Goal: Find specific page/section: Find specific page/section

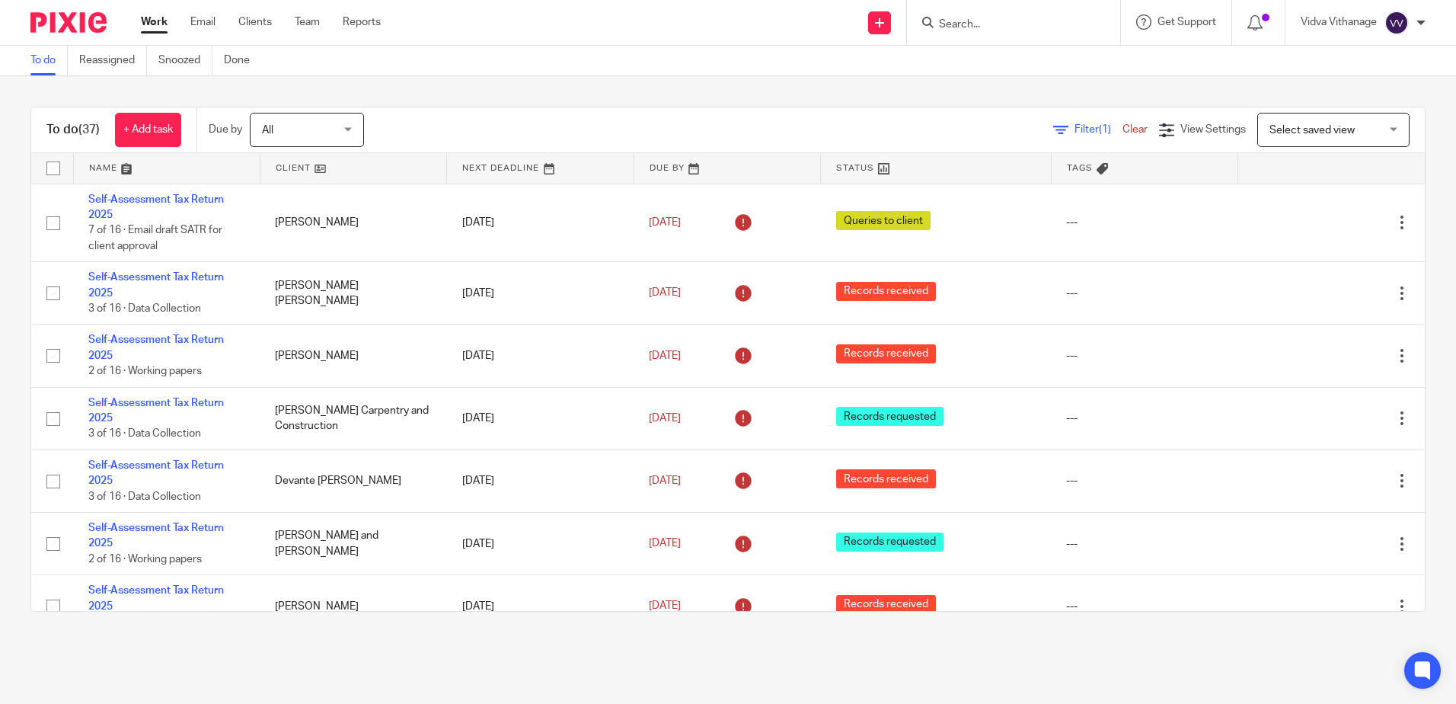
scroll to position [1407, 0]
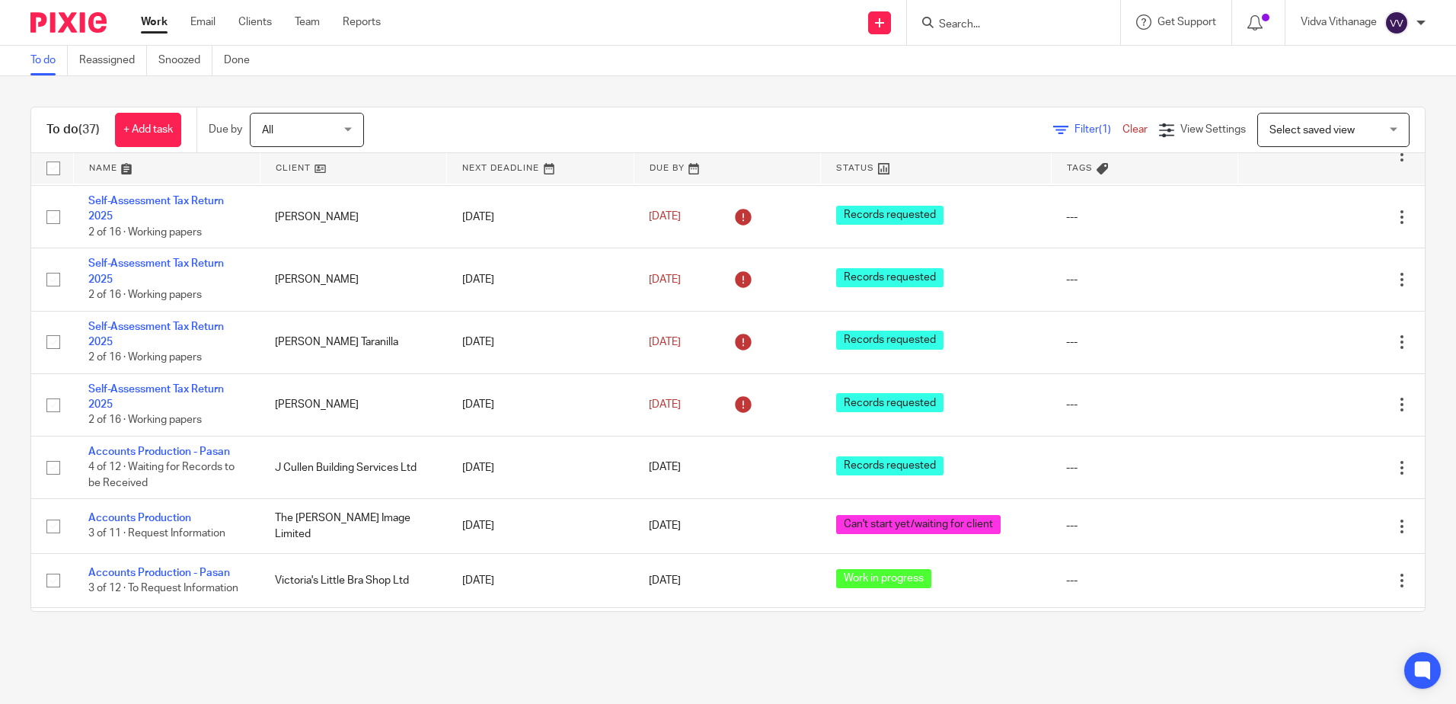
click at [957, 28] on input "Search" at bounding box center [1006, 25] width 137 height 14
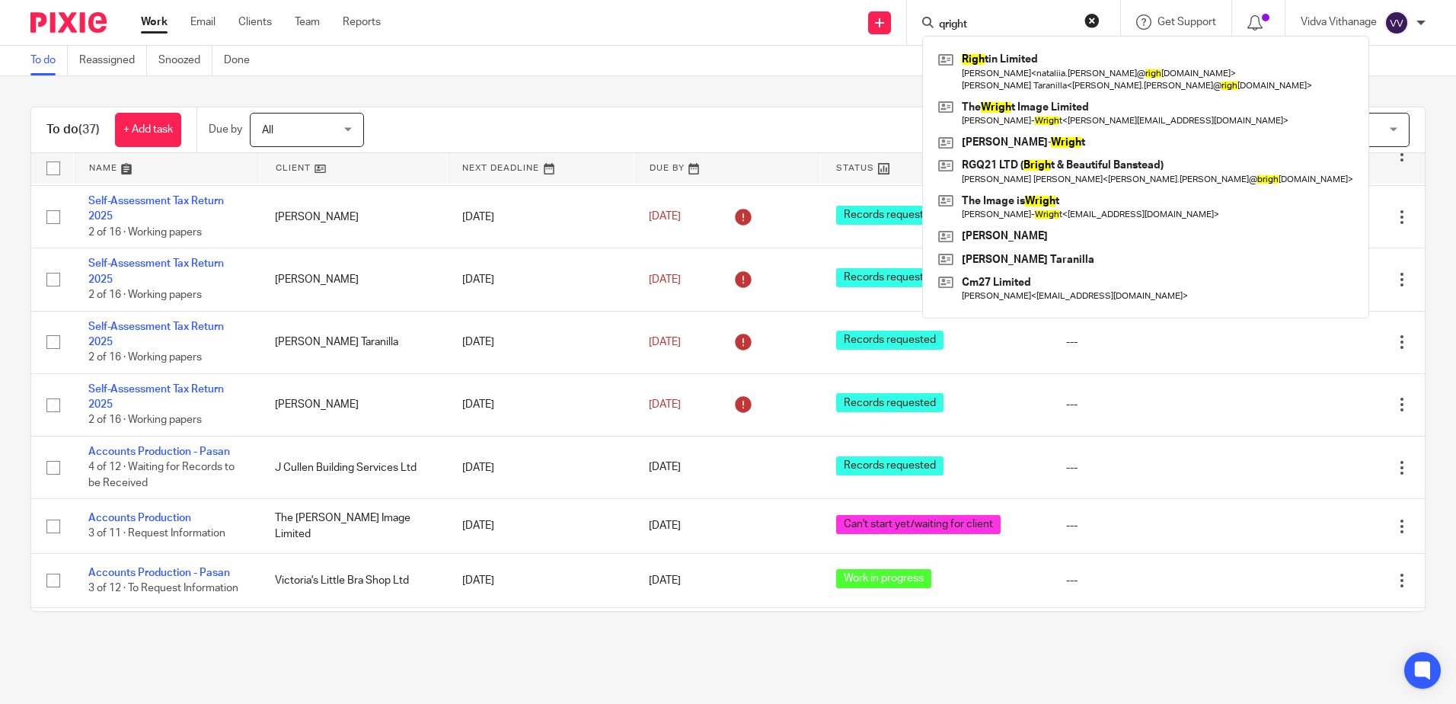
type input "qright"
click button "submit" at bounding box center [0, 0] width 0 height 0
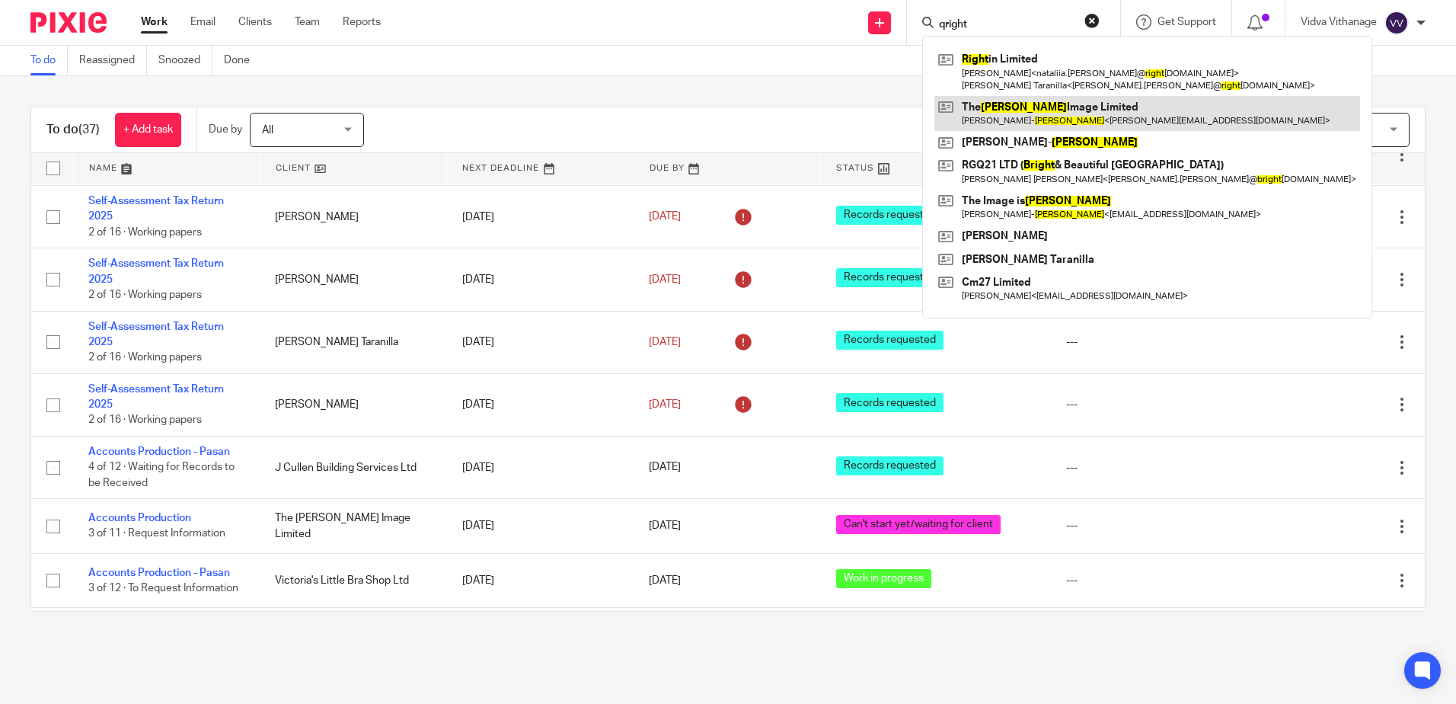
click at [1065, 126] on link at bounding box center [1148, 113] width 426 height 35
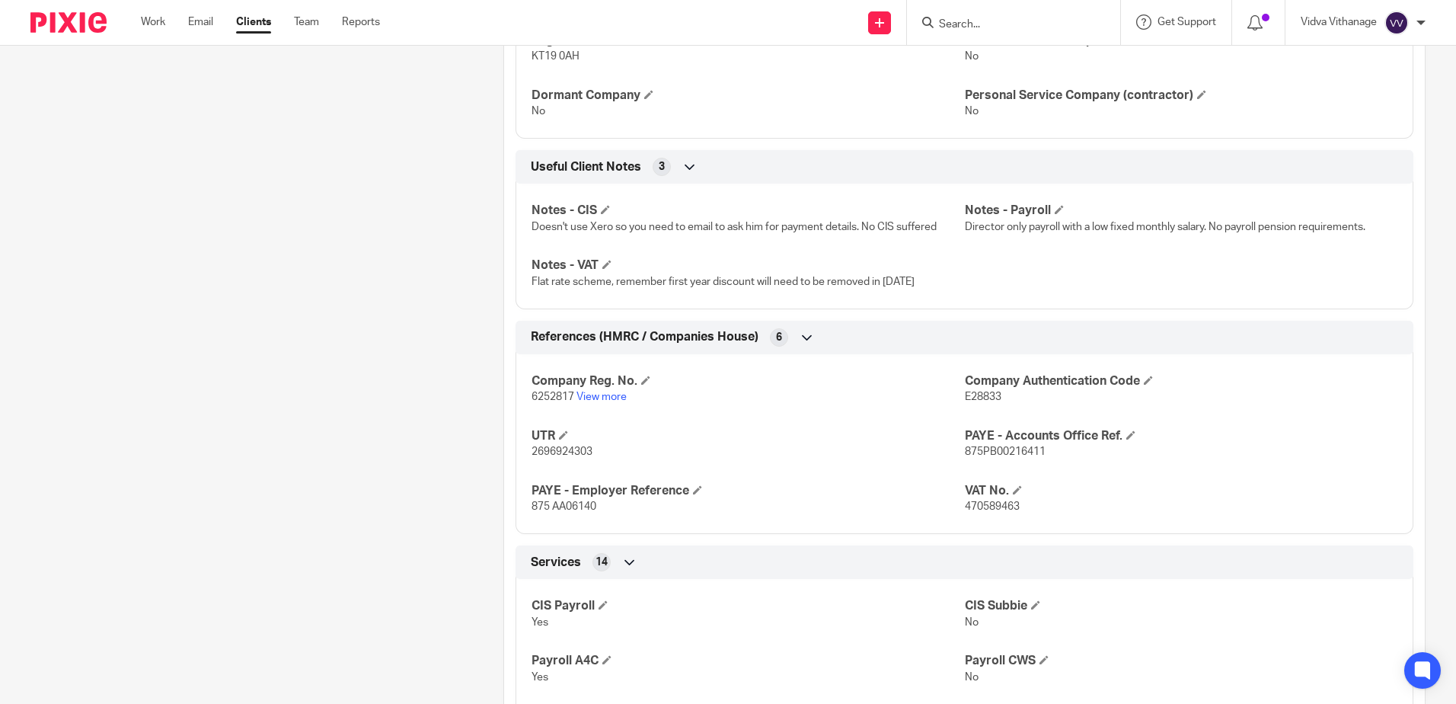
scroll to position [969, 0]
click at [586, 399] on link "View more" at bounding box center [602, 396] width 50 height 11
